Goal: Transaction & Acquisition: Purchase product/service

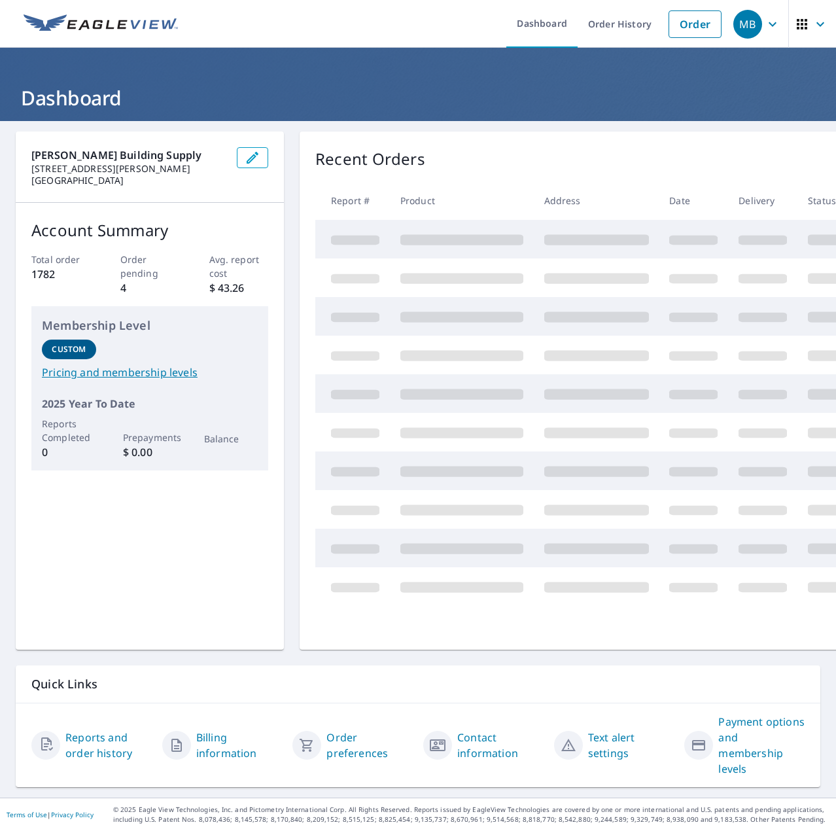
click at [692, 25] on link "Order" at bounding box center [695, 23] width 53 height 27
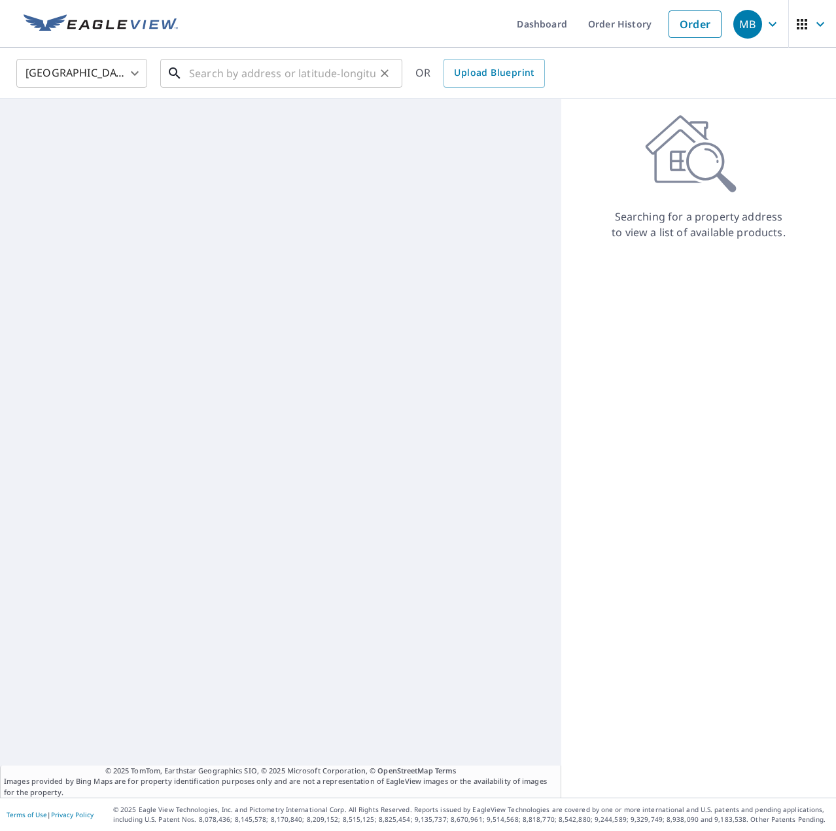
click at [287, 68] on input "text" at bounding box center [282, 73] width 187 height 37
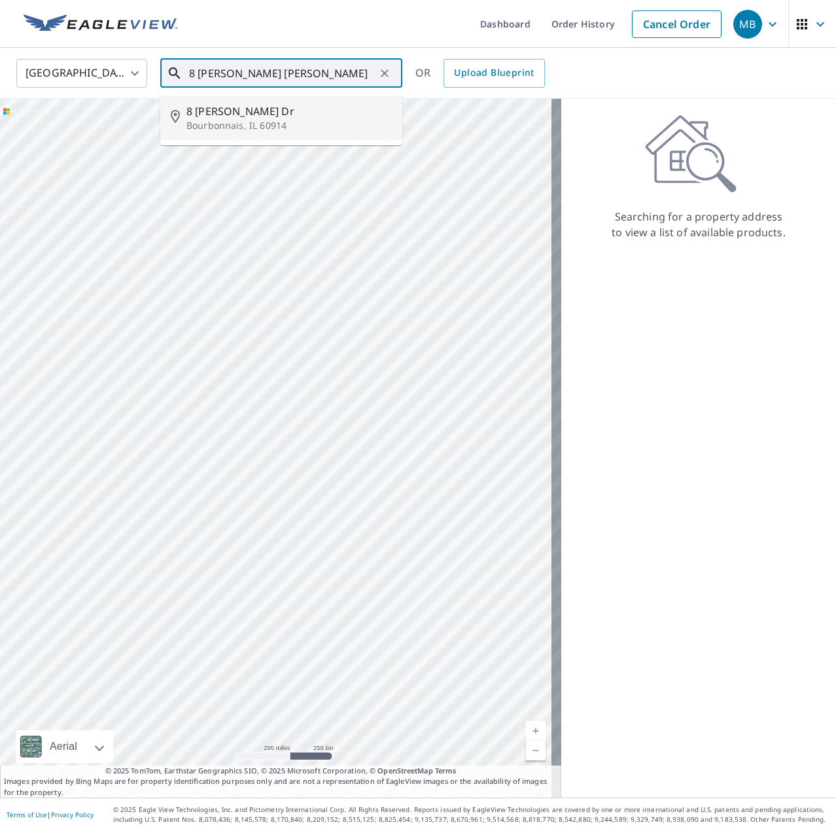
click at [246, 127] on p "Bourbonnais, IL 60914" at bounding box center [290, 125] width 206 height 13
type input "[STREET_ADDRESS][PERSON_NAME][PERSON_NAME]"
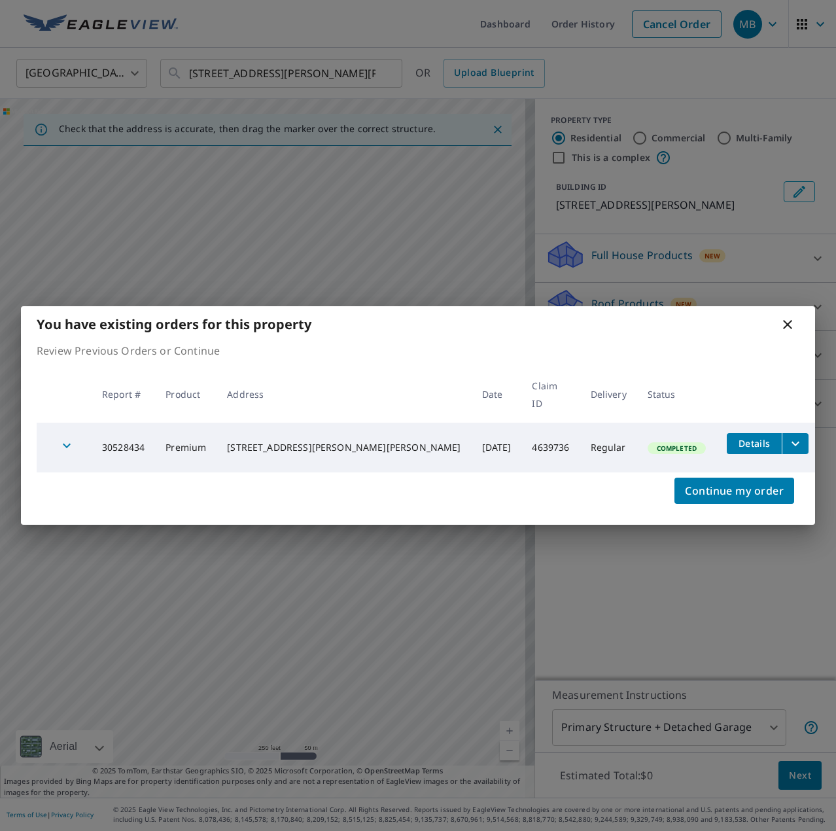
click at [788, 329] on icon at bounding box center [787, 324] width 9 height 9
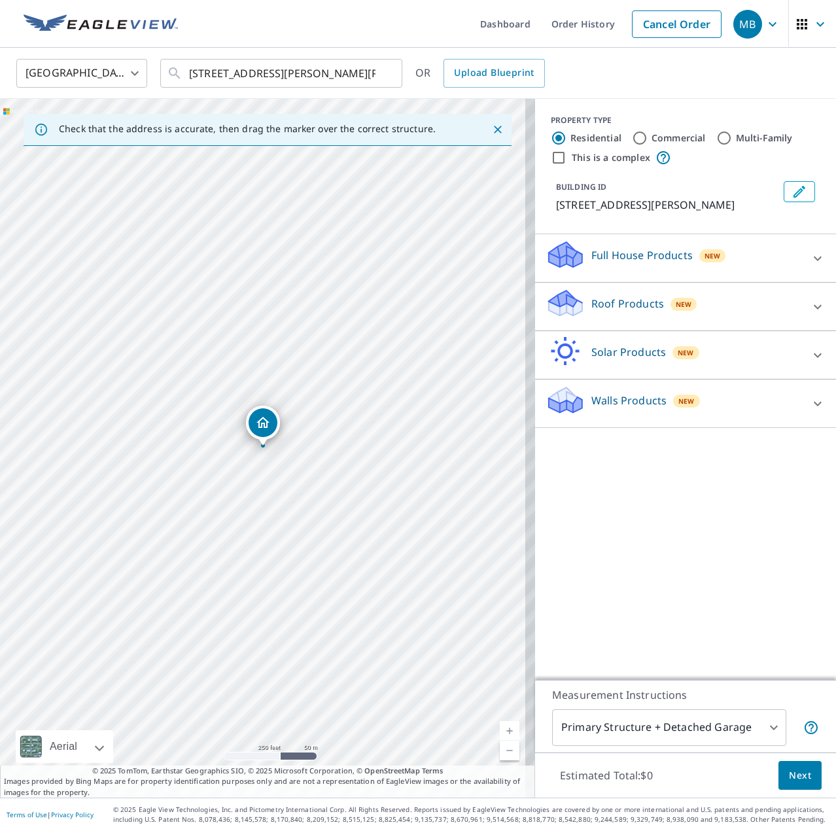
click at [671, 311] on div "New" at bounding box center [684, 304] width 27 height 16
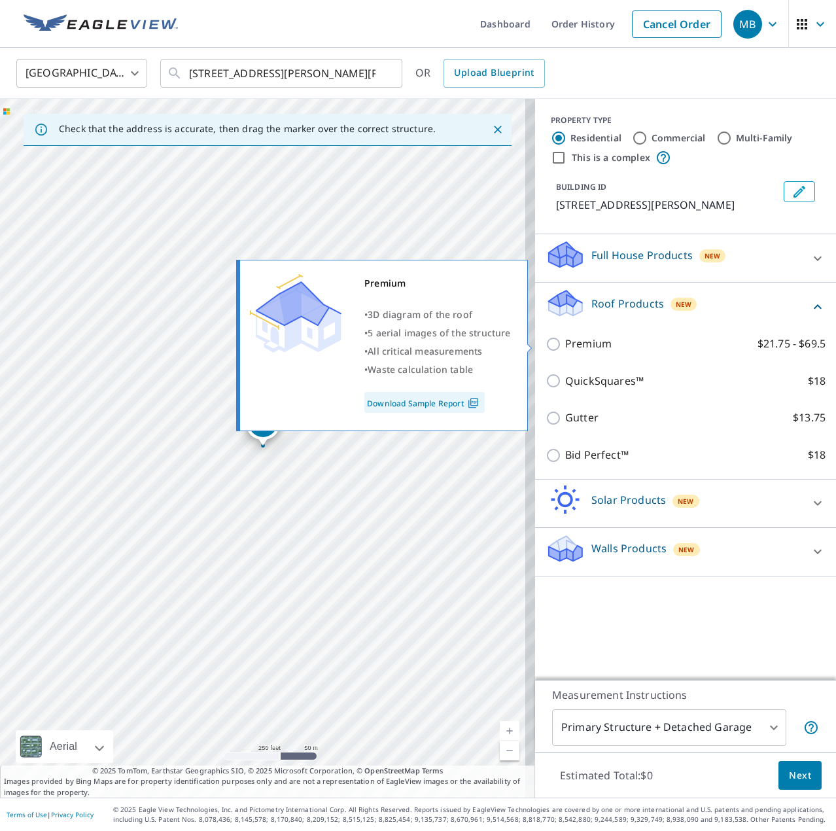
click at [601, 342] on label "Premium $21.75 - $69.5" at bounding box center [695, 344] width 260 height 16
click at [565, 342] on input "Premium $21.75 - $69.5" at bounding box center [556, 344] width 20 height 16
checkbox input "true"
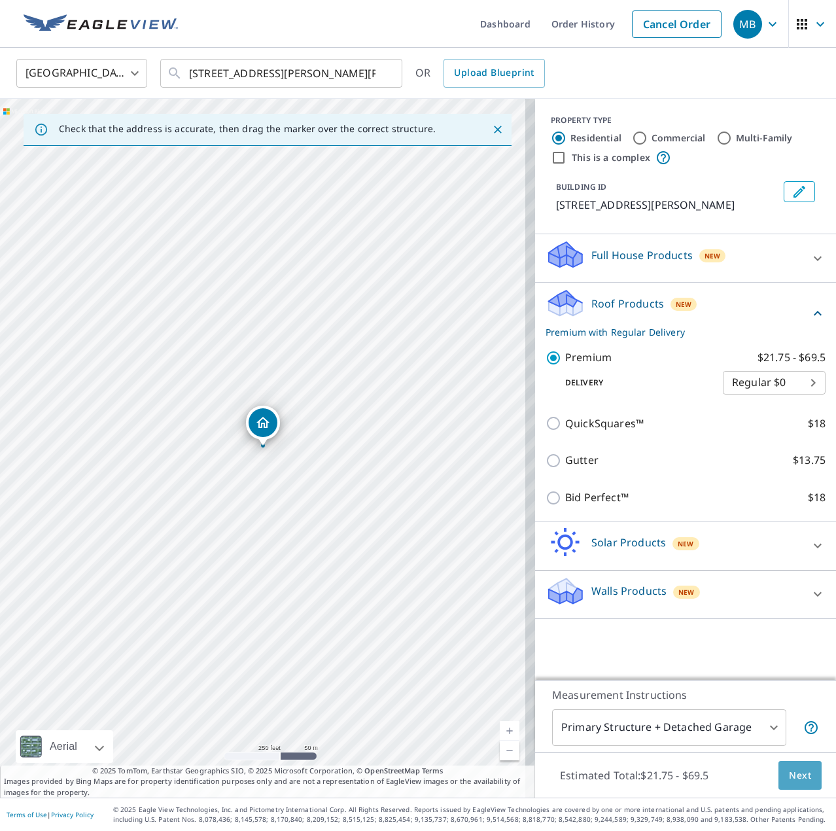
click at [795, 770] on span "Next" at bounding box center [800, 776] width 22 height 16
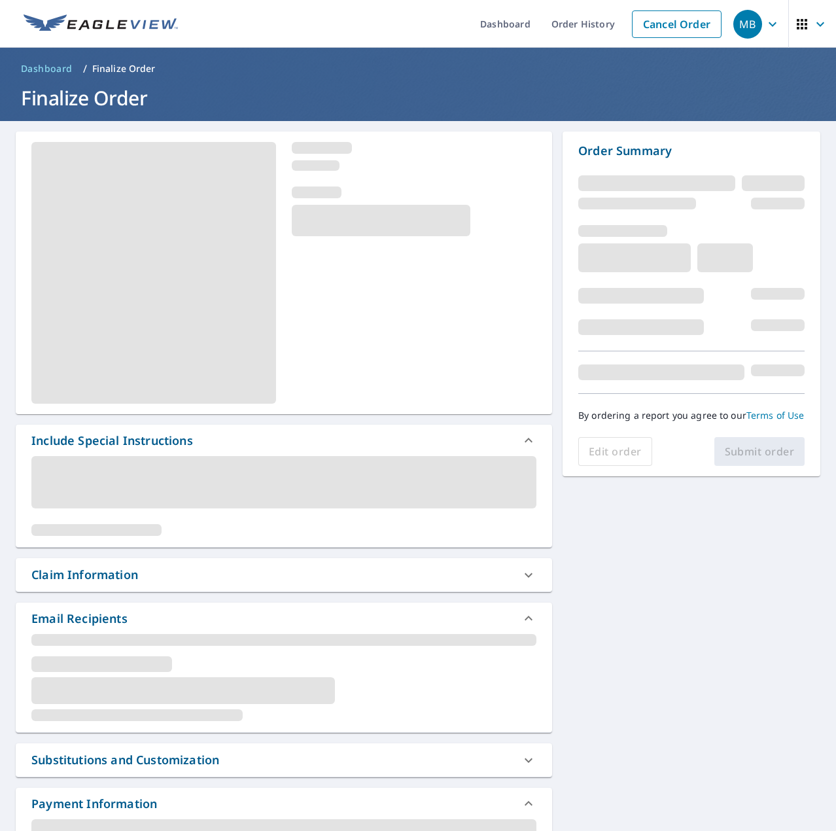
click at [164, 584] on div "Claim Information" at bounding box center [284, 574] width 537 height 33
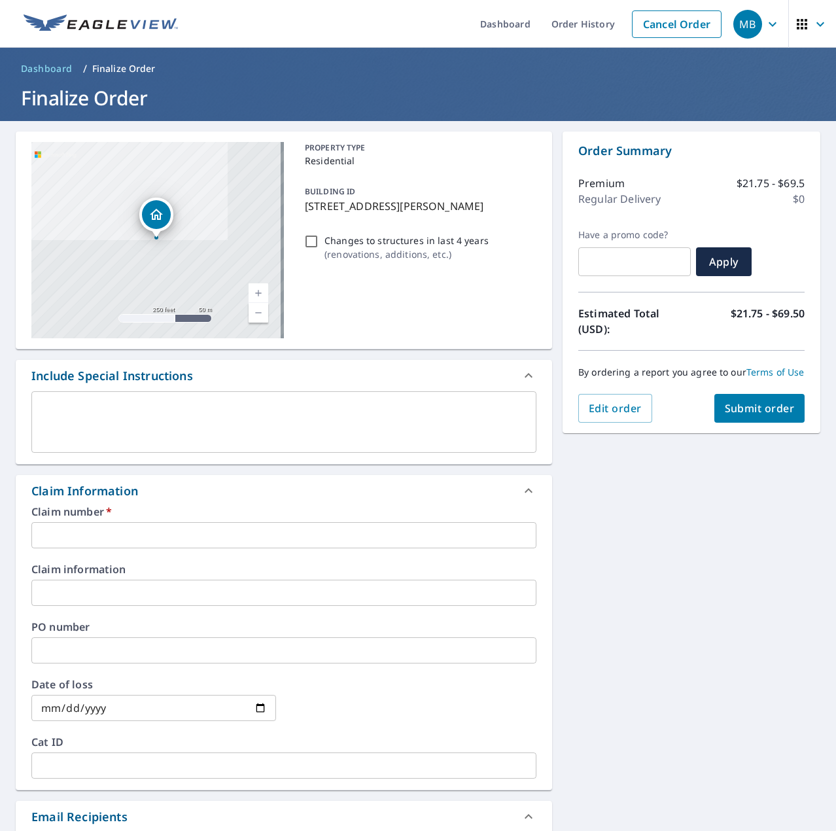
click at [112, 528] on input "text" at bounding box center [283, 535] width 505 height 26
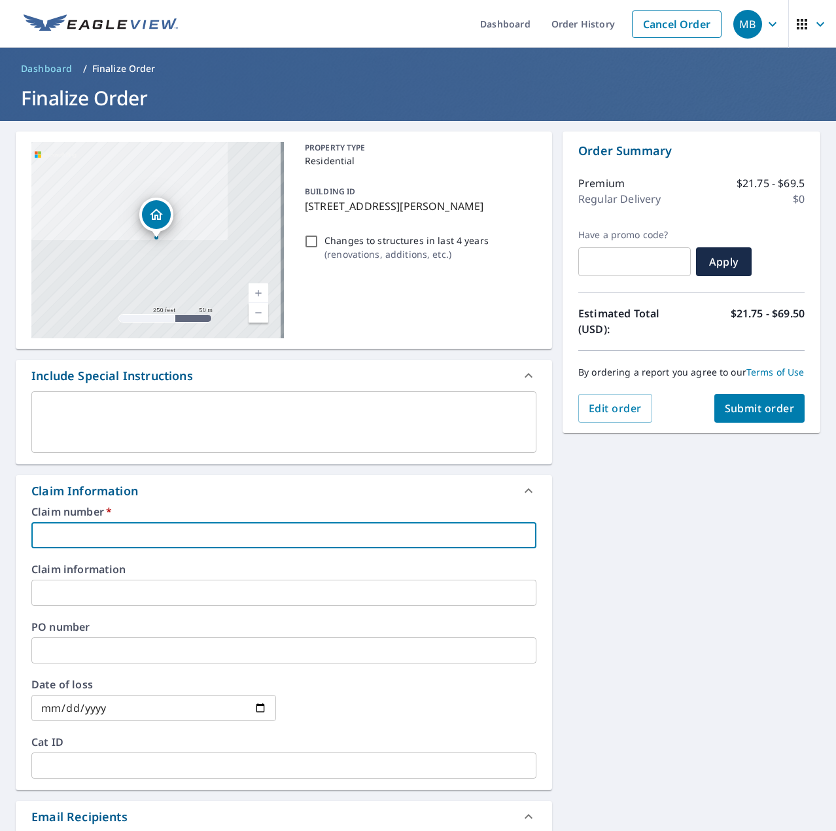
type input "7577118"
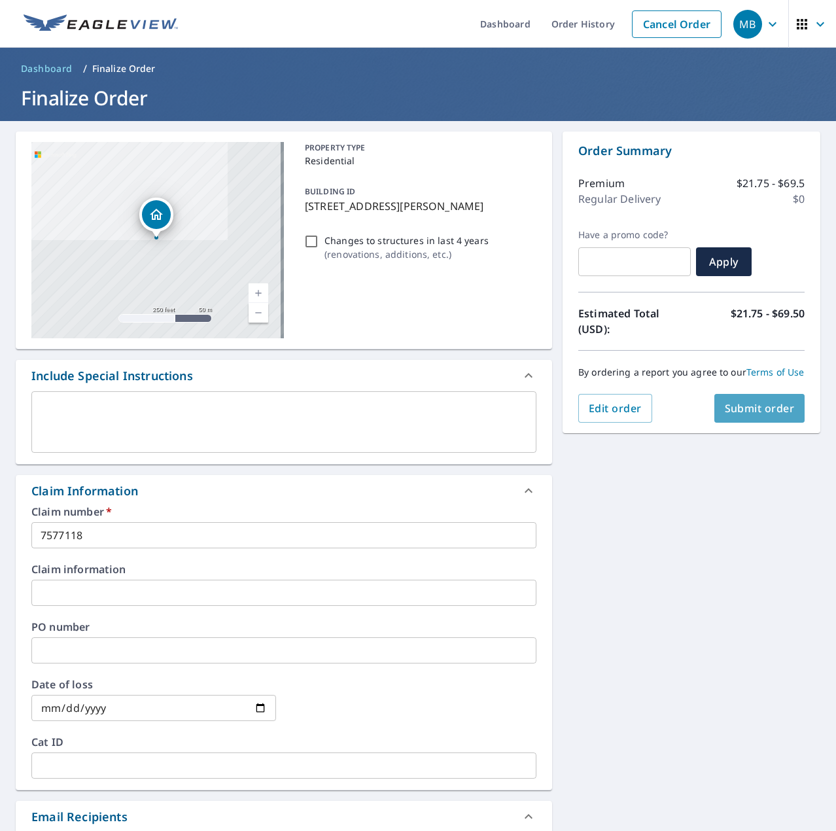
click at [747, 416] on span "Submit order" at bounding box center [760, 408] width 70 height 14
checkbox input "true"
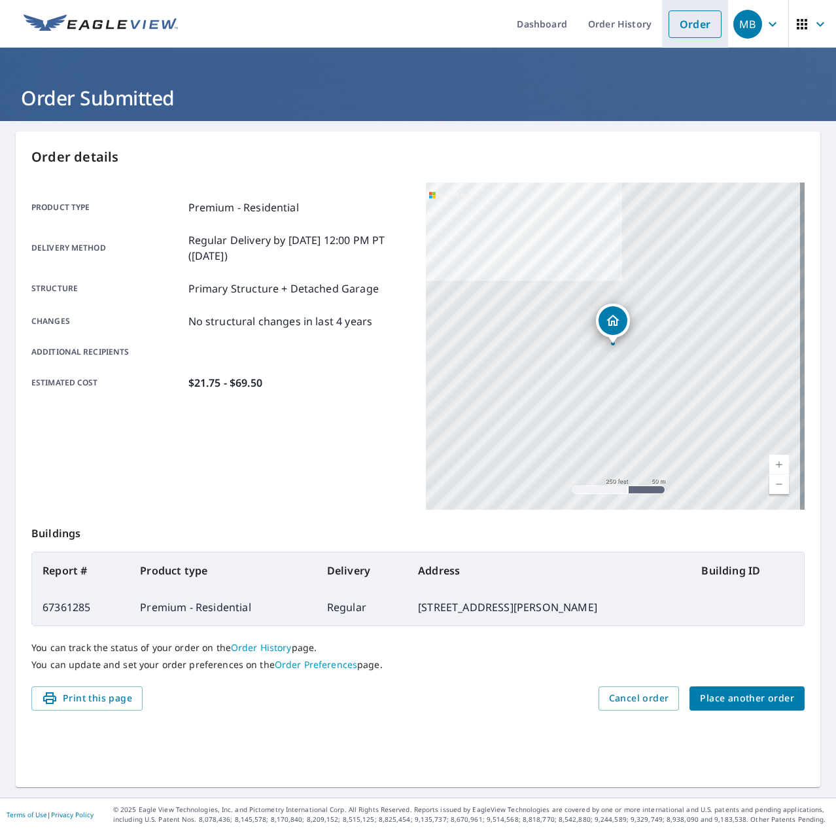
click at [684, 29] on link "Order" at bounding box center [695, 23] width 53 height 27
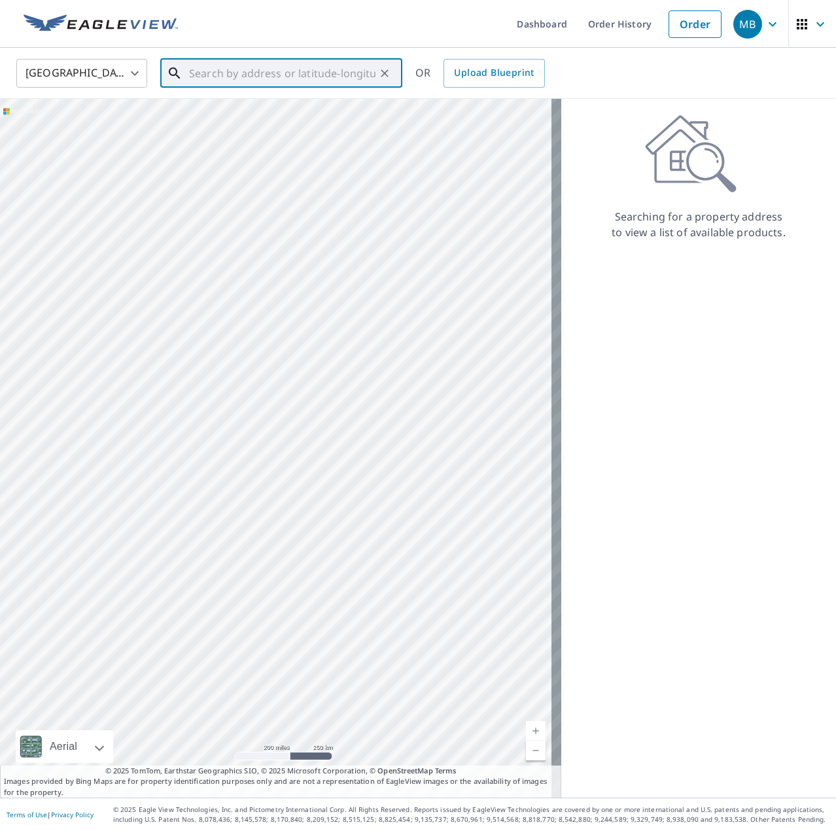
click at [287, 73] on input "text" at bounding box center [282, 73] width 187 height 37
click at [256, 126] on p "[GEOGRAPHIC_DATA]" at bounding box center [290, 125] width 206 height 13
type input "[STREET_ADDRESS][PERSON_NAME]"
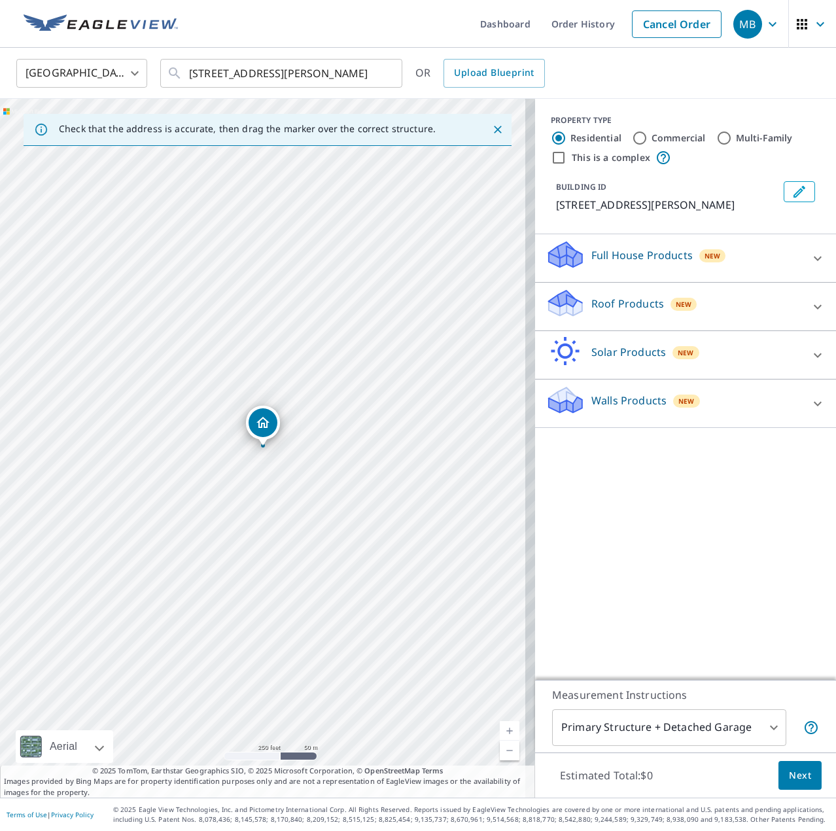
click at [637, 302] on p "Roof Products" at bounding box center [628, 304] width 73 height 16
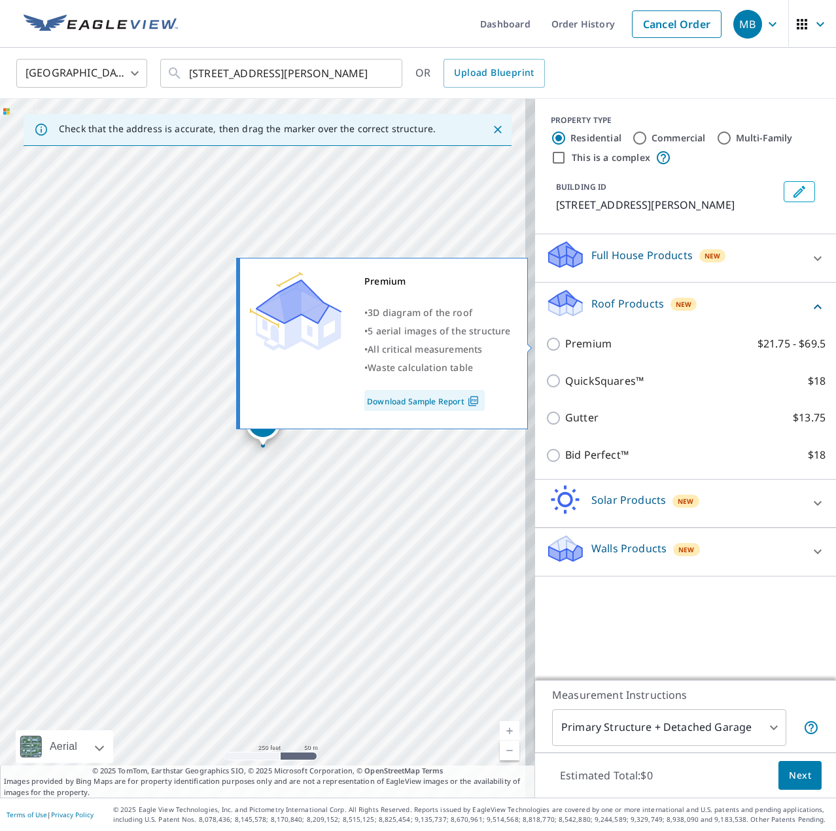
click at [593, 346] on p "Premium" at bounding box center [588, 344] width 46 height 16
click at [565, 346] on input "Premium $21.75 - $69.5" at bounding box center [556, 344] width 20 height 16
checkbox input "true"
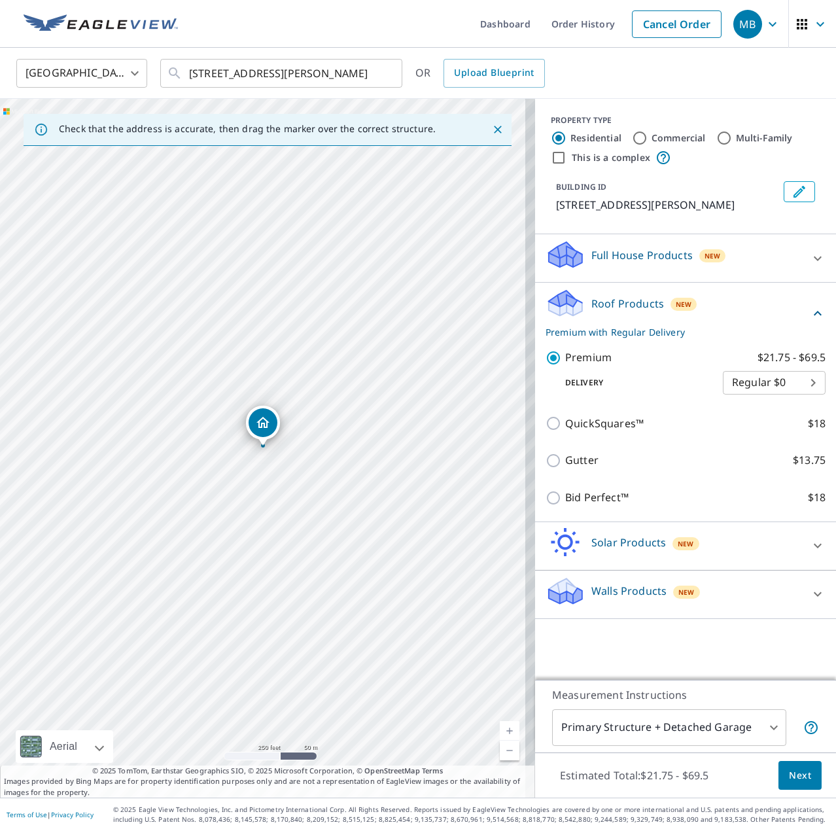
click at [779, 781] on button "Next" at bounding box center [800, 775] width 43 height 29
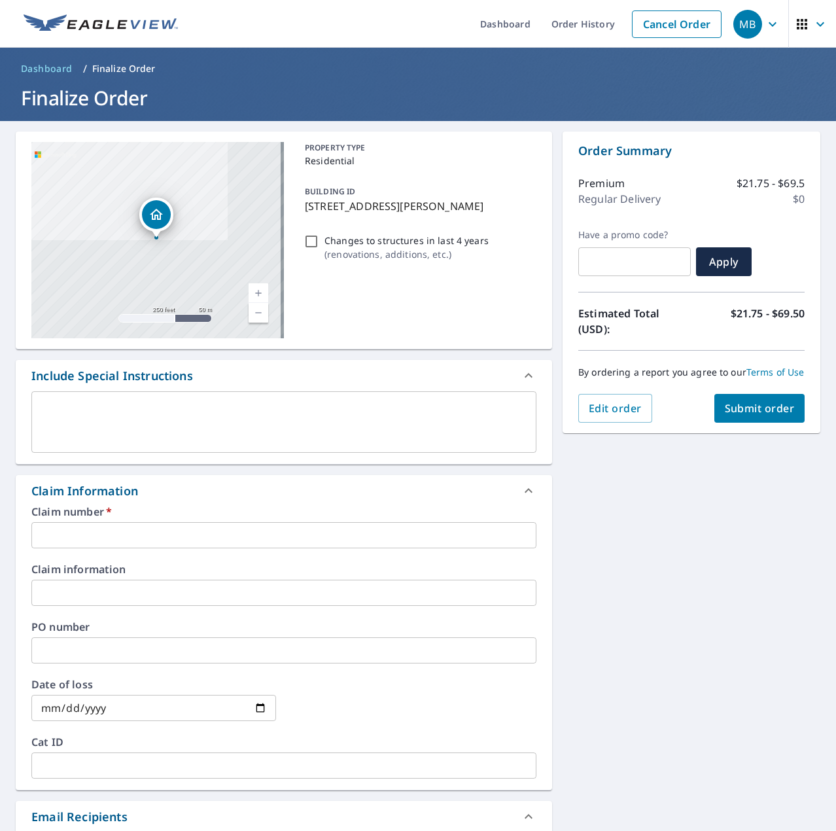
click at [60, 521] on div "Claim number   * ​" at bounding box center [283, 528] width 505 height 42
click at [67, 533] on input "text" at bounding box center [283, 535] width 505 height 26
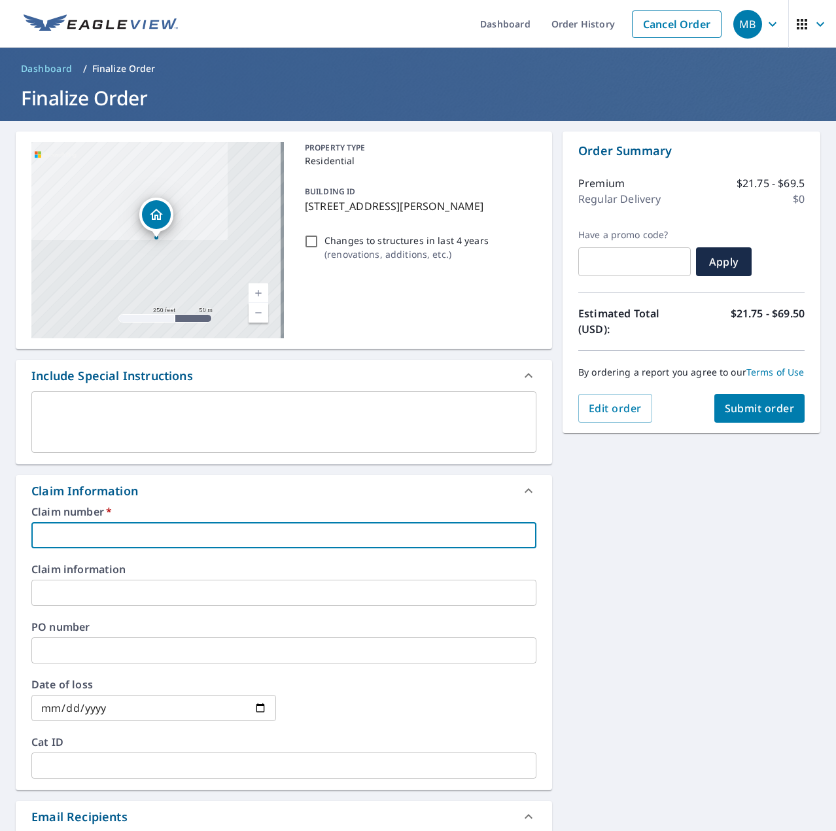
type input "7600974"
click at [772, 411] on button "Submit order" at bounding box center [760, 408] width 91 height 29
checkbox input "true"
